Goal: Transaction & Acquisition: Download file/media

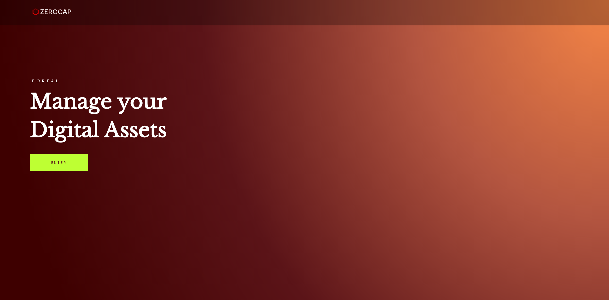
click at [55, 167] on link "Enter" at bounding box center [59, 162] width 58 height 17
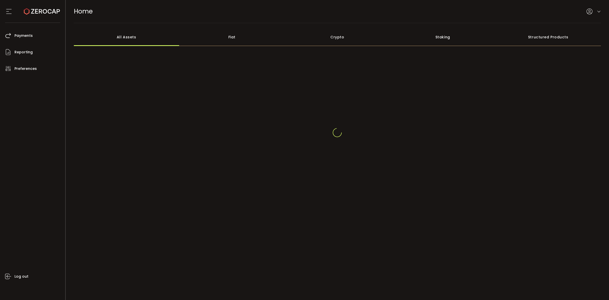
click at [597, 13] on div at bounding box center [593, 11] width 14 height 6
click at [598, 11] on icon at bounding box center [599, 12] width 4 height 4
click at [598, 8] on icon at bounding box center [599, 8] width 4 height 4
click at [599, 10] on icon at bounding box center [599, 8] width 4 height 4
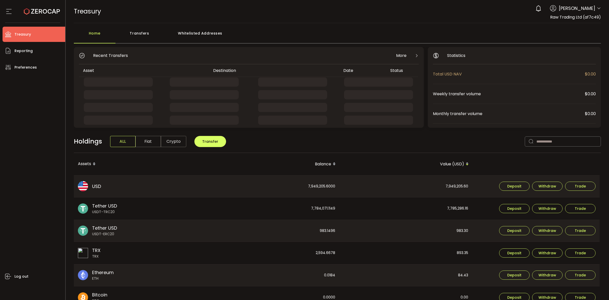
click at [599, 10] on icon at bounding box center [599, 8] width 4 height 4
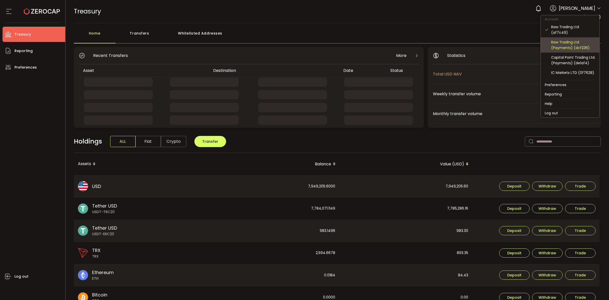
click at [565, 44] on div "Raw Trading Ltd (Payments) (dcf236)" at bounding box center [573, 44] width 44 height 11
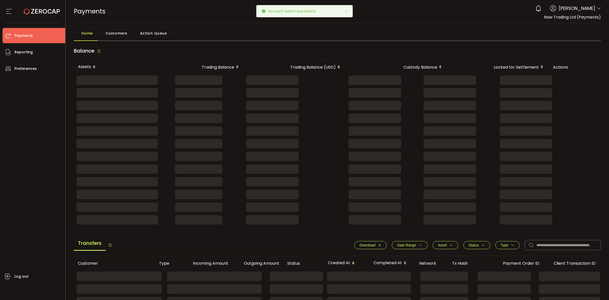
click at [419, 244] on icon "button" at bounding box center [421, 245] width 4 height 4
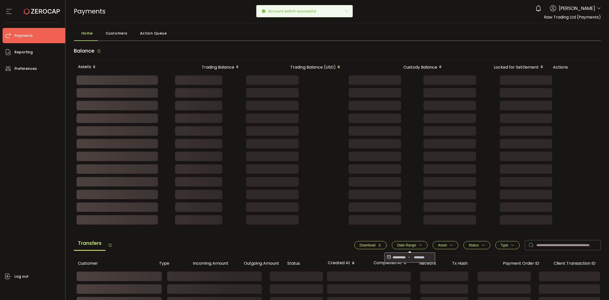
click at [384, 256] on div "-" at bounding box center [409, 257] width 51 height 10
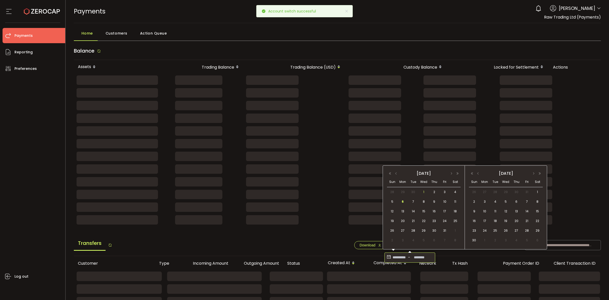
click at [421, 190] on span "1" at bounding box center [424, 192] width 6 height 6
click at [406, 200] on td "6" at bounding box center [402, 202] width 10 height 10
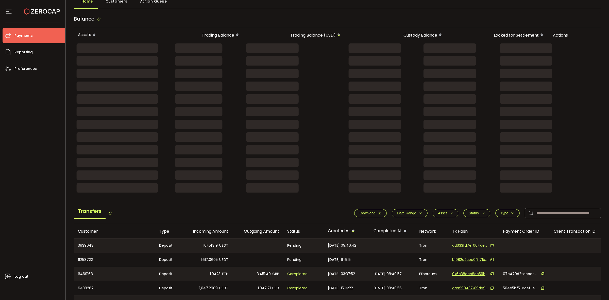
scroll to position [32, 0]
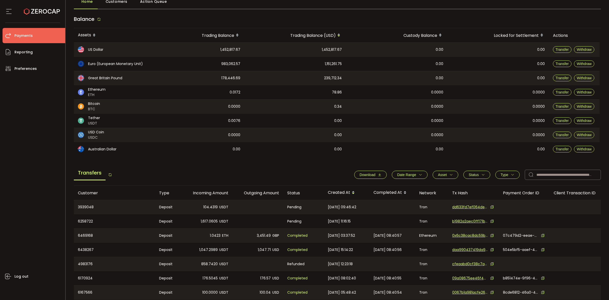
click at [367, 212] on div "[DATE] 09:46:42" at bounding box center [347, 207] width 46 height 14
click at [368, 176] on span "Download" at bounding box center [367, 175] width 16 height 4
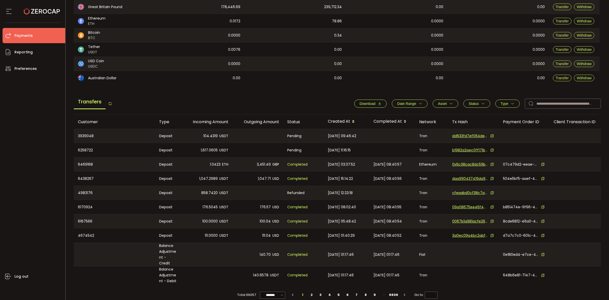
scroll to position [105, 0]
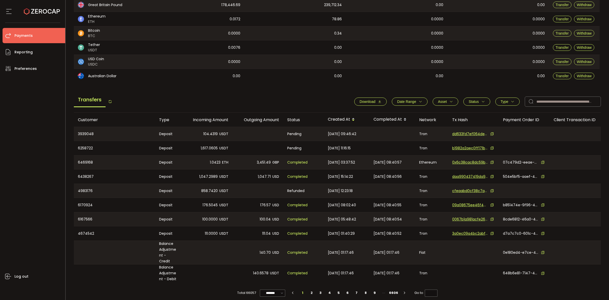
click at [416, 100] on span "Date Range" at bounding box center [409, 101] width 25 height 4
click at [386, 112] on icon at bounding box center [389, 114] width 6 height 8
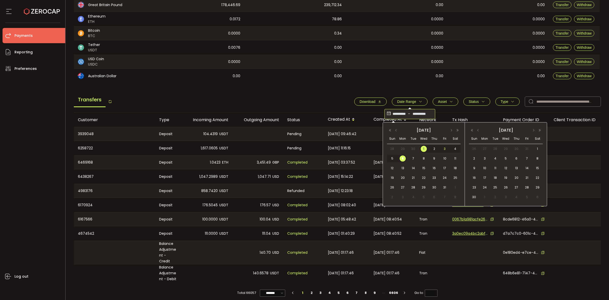
click at [443, 148] on span "3" at bounding box center [445, 149] width 6 height 6
click at [444, 148] on span "3" at bounding box center [445, 149] width 6 height 6
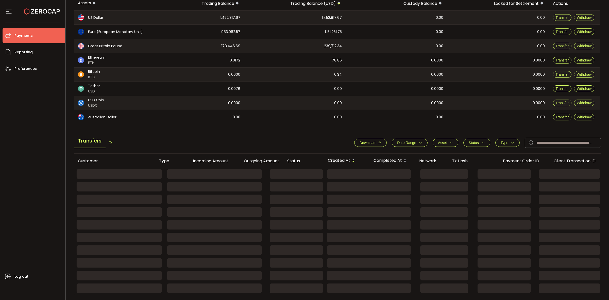
scroll to position [98, 0]
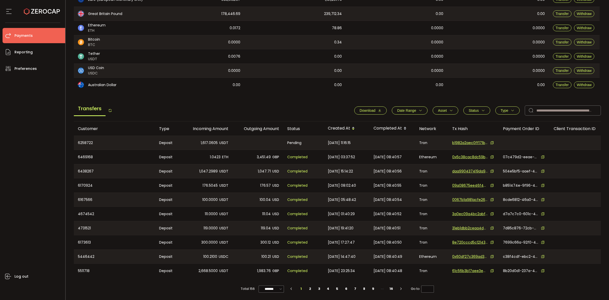
click at [415, 109] on span "Date Range" at bounding box center [409, 110] width 25 height 4
click at [386, 121] on icon at bounding box center [389, 123] width 6 height 8
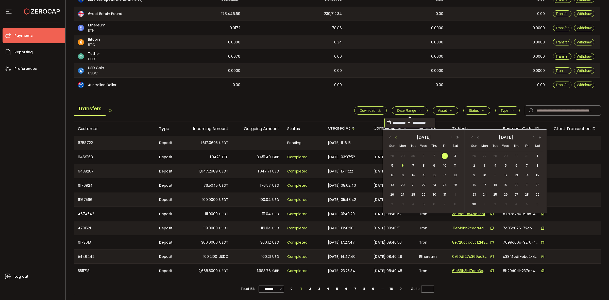
click at [395, 137] on button "button" at bounding box center [396, 137] width 6 height 4
click at [444, 183] on span "26" at bounding box center [445, 185] width 6 height 6
click at [478, 138] on button "button" at bounding box center [478, 137] width 6 height 4
click at [486, 163] on span "6" at bounding box center [485, 165] width 6 height 6
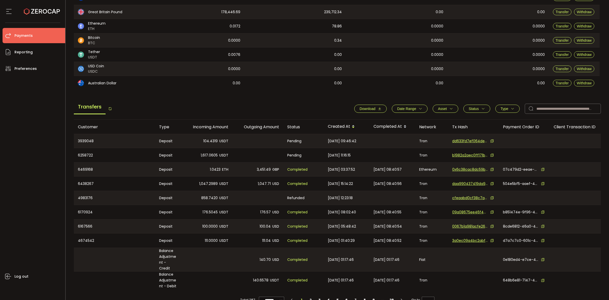
click at [367, 109] on span "Download" at bounding box center [367, 109] width 16 height 4
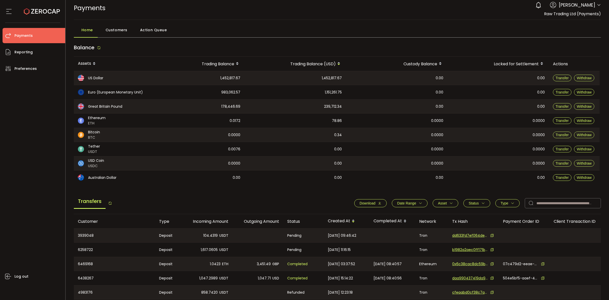
scroll to position [0, 0]
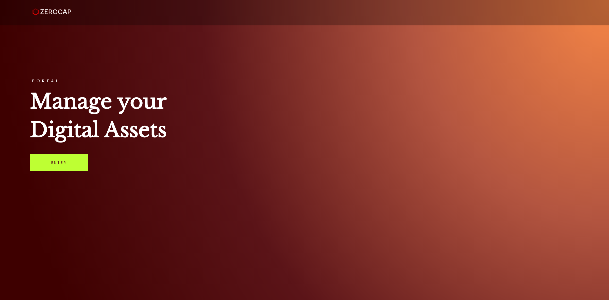
drag, startPoint x: 70, startPoint y: 159, endPoint x: 74, endPoint y: 156, distance: 5.6
click at [71, 159] on link "Enter" at bounding box center [59, 162] width 58 height 17
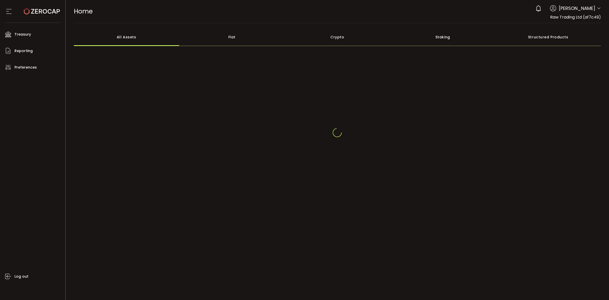
click at [598, 12] on div at bounding box center [599, 8] width 4 height 5
click at [598, 9] on icon at bounding box center [599, 8] width 4 height 4
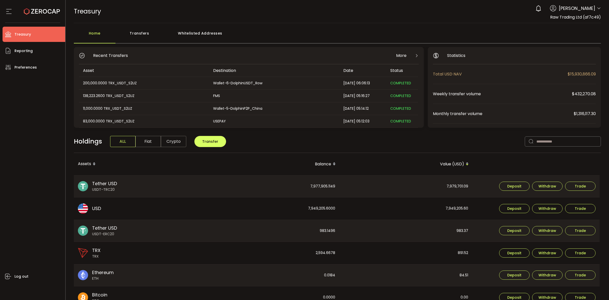
click at [598, 11] on div "Account Raw Trading Ltd (af7c49) Raw Trading Ltd (Payments) (dcf236) Capital Po…" at bounding box center [599, 8] width 4 height 5
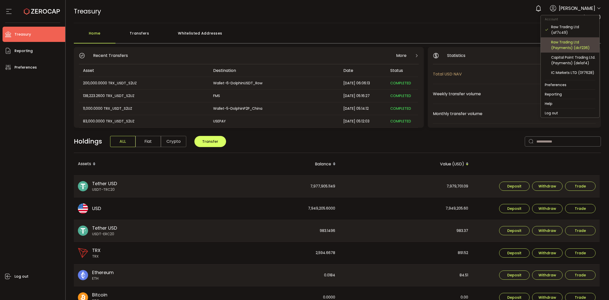
click at [571, 45] on div "Raw Trading Ltd (Payments) (dcf236)" at bounding box center [573, 44] width 44 height 11
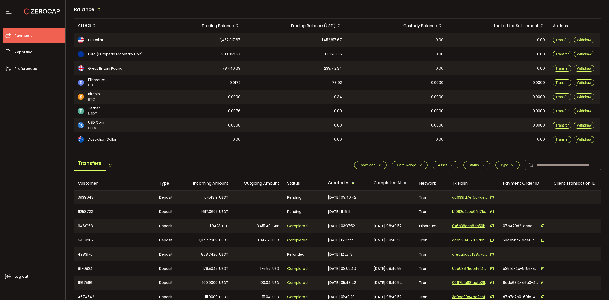
scroll to position [105, 0]
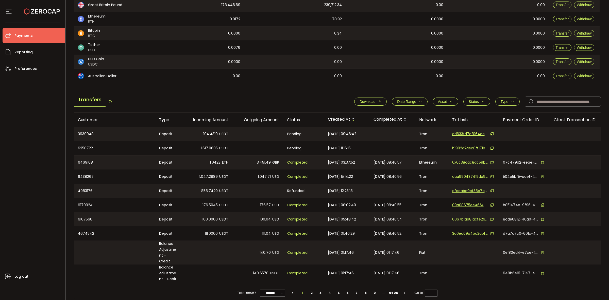
drag, startPoint x: 396, startPoint y: 276, endPoint x: 487, endPoint y: 239, distance: 98.0
click at [491, 273] on tr "Balance Adjustment - Debit 140.6578 USDT Completed 2025-09-29 01:17:46 2025-09-…" at bounding box center [341, 273] width 534 height 18
click at [402, 131] on div at bounding box center [392, 134] width 46 height 14
click at [478, 120] on div "Tx Hash" at bounding box center [473, 120] width 51 height 6
drag, startPoint x: 421, startPoint y: 100, endPoint x: 420, endPoint y: 103, distance: 3.1
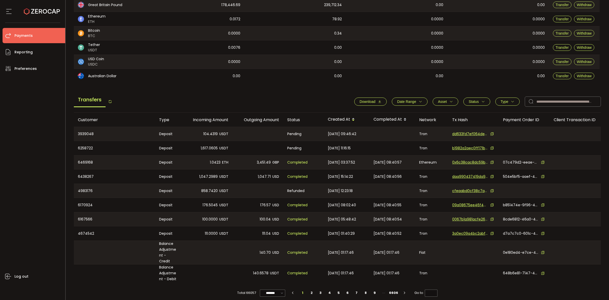
click at [421, 100] on button "Date Range" at bounding box center [410, 101] width 36 height 8
click at [391, 112] on input at bounding box center [398, 114] width 15 height 8
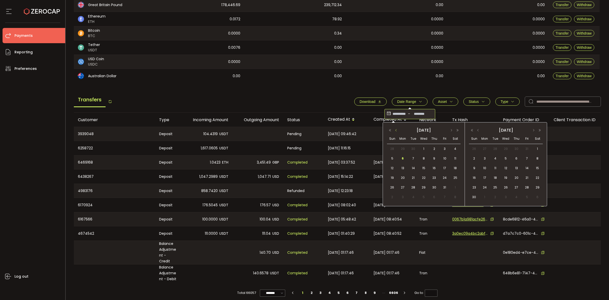
click at [396, 131] on button "button" at bounding box center [396, 130] width 6 height 4
click at [404, 176] on span "22" at bounding box center [403, 178] width 6 height 6
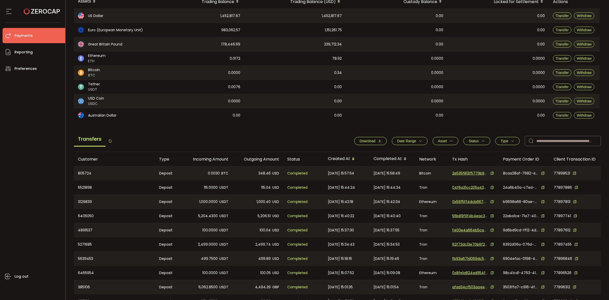
scroll to position [98, 0]
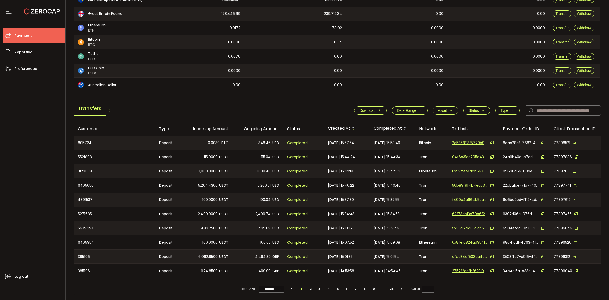
click at [416, 109] on span "Date Range" at bounding box center [409, 110] width 25 height 4
click at [386, 121] on icon at bounding box center [389, 123] width 6 height 8
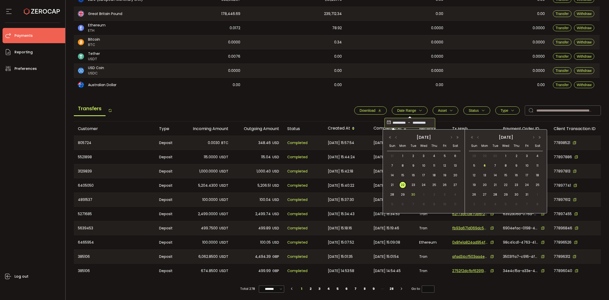
click at [417, 193] on div "30" at bounding box center [413, 195] width 10 height 8
click at [414, 194] on span "30" at bounding box center [413, 194] width 6 height 6
type input "**********"
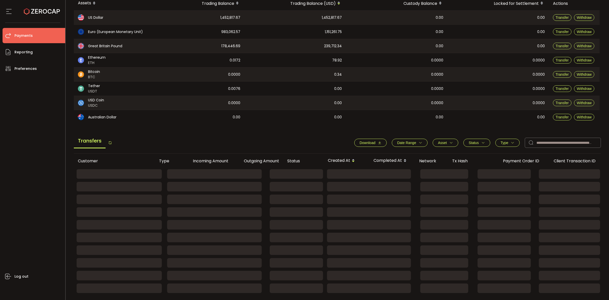
scroll to position [10, 0]
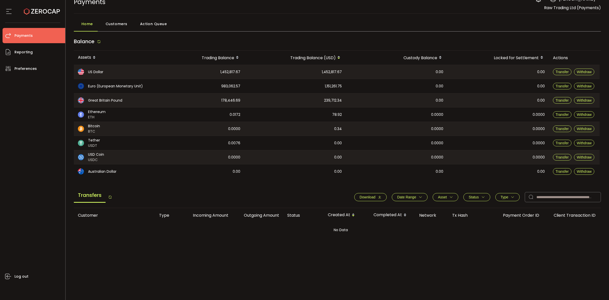
click at [418, 138] on main "Balance Assets Trading Balance Trading Balance (USD) Custody Balance Locked for…" at bounding box center [337, 165] width 527 height 260
click at [415, 198] on span "Date Range" at bounding box center [409, 197] width 25 height 4
drag, startPoint x: 383, startPoint y: 210, endPoint x: 386, endPoint y: 208, distance: 3.5
click at [384, 210] on div "**********" at bounding box center [409, 209] width 51 height 10
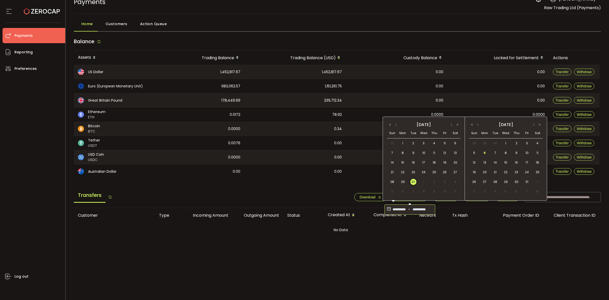
click at [421, 254] on div "Customer Type Incoming Amount Outgoing Amount Status Created At Completed At Ne…" at bounding box center [337, 251] width 527 height 87
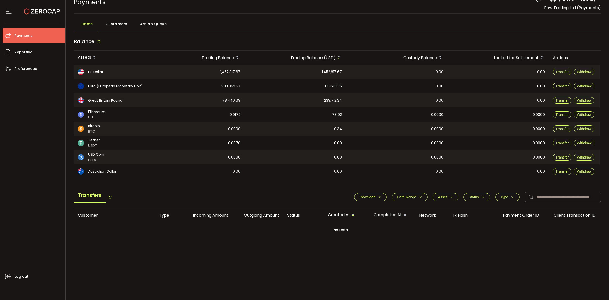
click at [475, 141] on div "0.0000" at bounding box center [497, 143] width 101 height 14
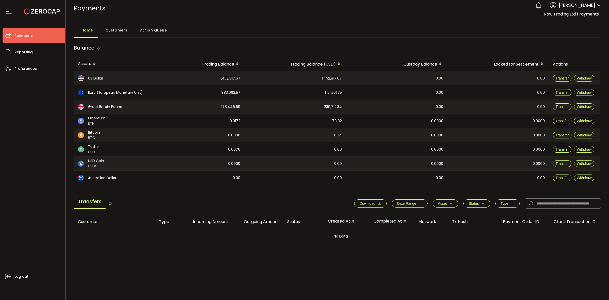
scroll to position [0, 0]
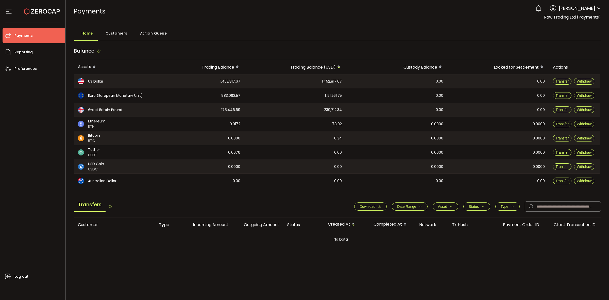
drag, startPoint x: 538, startPoint y: 17, endPoint x: 603, endPoint y: 16, distance: 64.2
click at [603, 16] on header "PDF is being processed and will download to your computer PAYMENTS Buy Power $0…" at bounding box center [337, 11] width 543 height 23
click at [523, 21] on div "PAYMENTS Buy Power $0.00 USD Payments Payments Your verification is pending 0 R…" at bounding box center [337, 11] width 527 height 23
drag, startPoint x: 533, startPoint y: 19, endPoint x: 592, endPoint y: 19, distance: 58.6
click at [598, 17] on div "0 Raseem Chenglan Account Raw Trading Ltd (af7c49) Raw Trading Ltd (Payments) (…" at bounding box center [567, 12] width 68 height 18
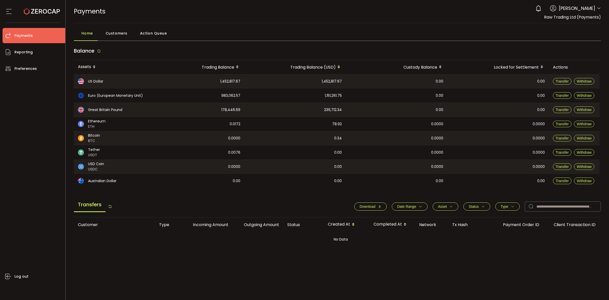
click at [535, 19] on div "0 Raseem Chenglan Account Raw Trading Ltd (af7c49) Raw Trading Ltd (Payments) (…" at bounding box center [567, 12] width 68 height 18
drag, startPoint x: 540, startPoint y: 18, endPoint x: 608, endPoint y: 23, distance: 68.7
click at [606, 19] on header "PDF is being processed and will download to your computer PAYMENTS Buy Power $0…" at bounding box center [337, 11] width 543 height 23
copy span "Raw Trading Ltd (Payments)"
